Goal: Task Accomplishment & Management: Manage account settings

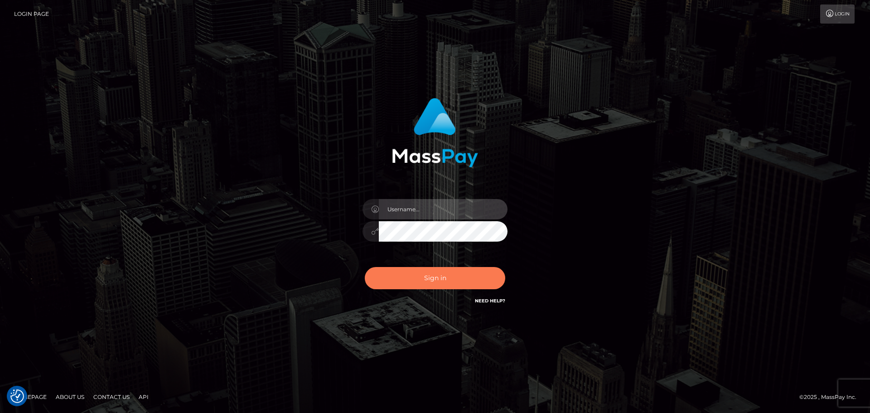
type input "jonathan.ctfo"
click at [418, 276] on button "Sign in" at bounding box center [435, 278] width 141 height 22
type input "[PERSON_NAME].ctfo"
click at [438, 282] on button "Sign in" at bounding box center [435, 278] width 141 height 22
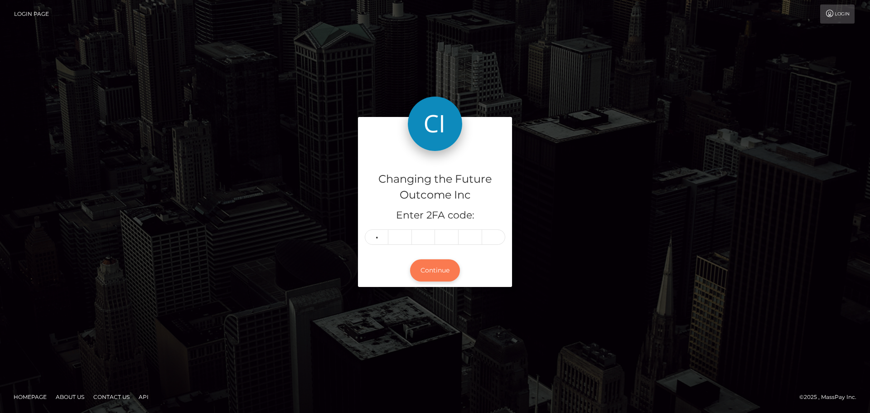
type input "0"
type input "3"
type input "8"
type input "9"
type input "2"
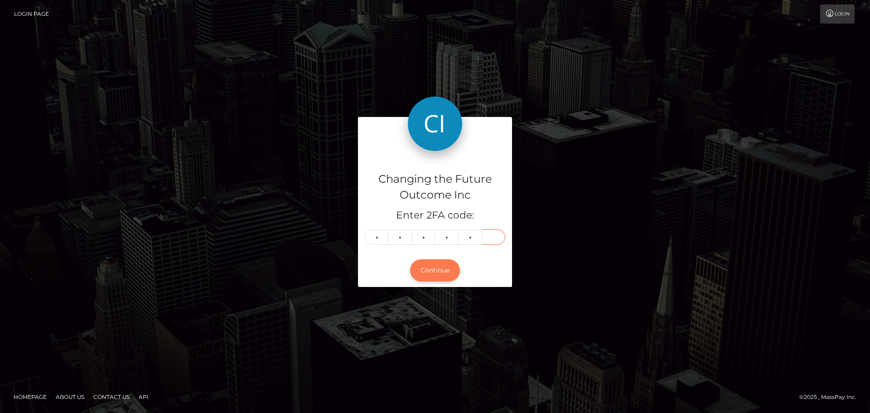
type input "6"
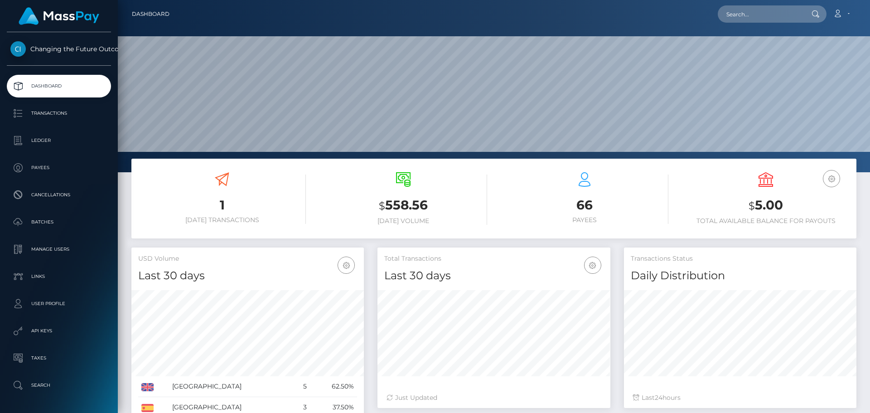
scroll to position [160, 233]
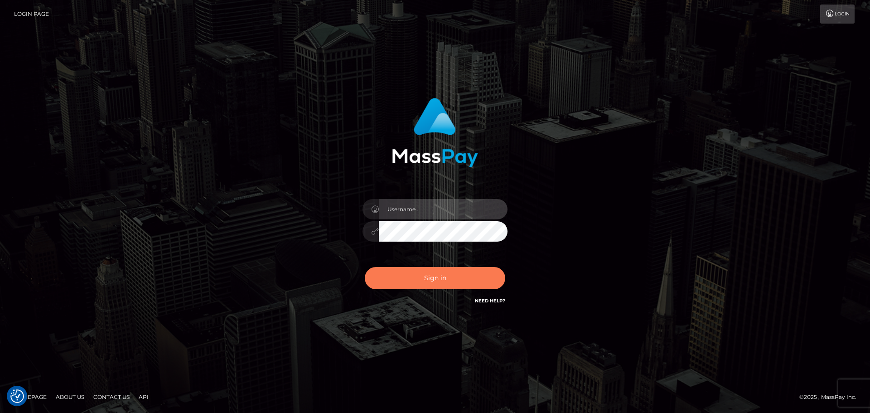
type input "[PERSON_NAME].ctfo"
click at [465, 281] on button "Sign in" at bounding box center [435, 278] width 141 height 22
type input "jonathan.ctfo"
click at [471, 277] on button "Sign in" at bounding box center [435, 278] width 141 height 22
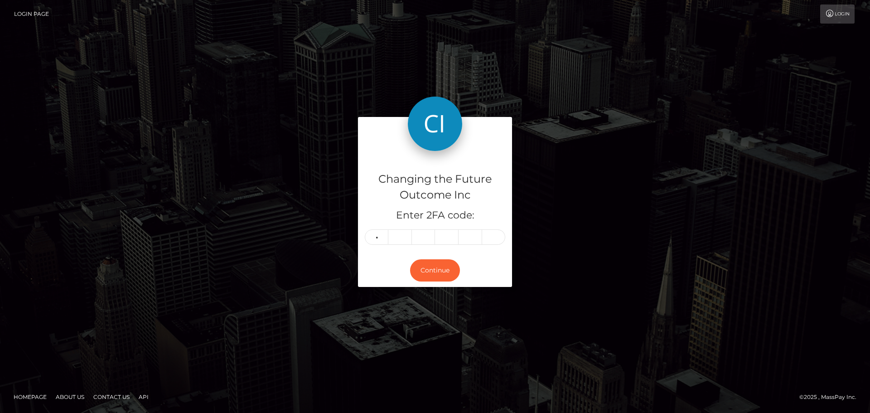
type input "0"
type input "3"
type input "5"
type input "2"
type input "0"
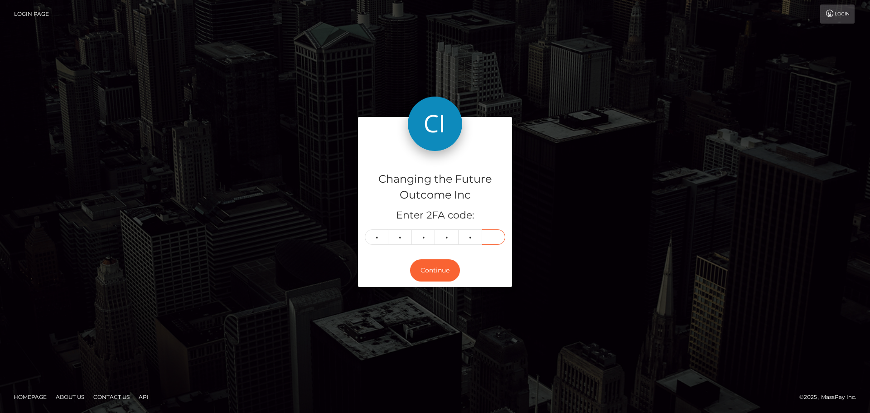
type input "8"
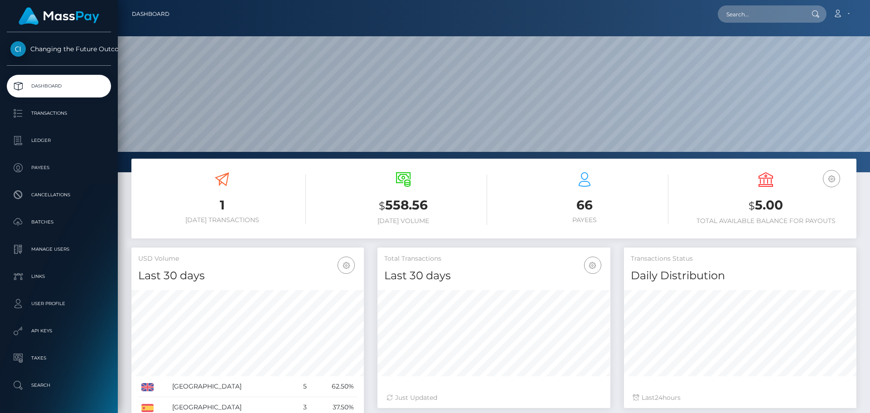
scroll to position [160, 233]
